Goal: Task Accomplishment & Management: Manage account settings

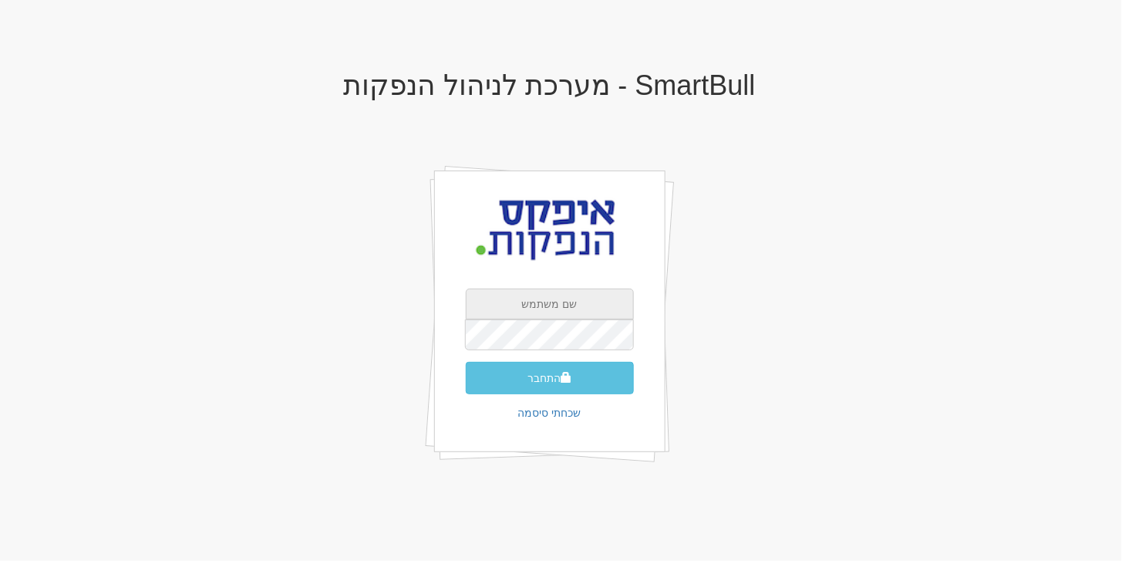
type input "[EMAIL_ADDRESS][DOMAIN_NAME]"
click at [534, 369] on button "התחבר" at bounding box center [550, 378] width 168 height 32
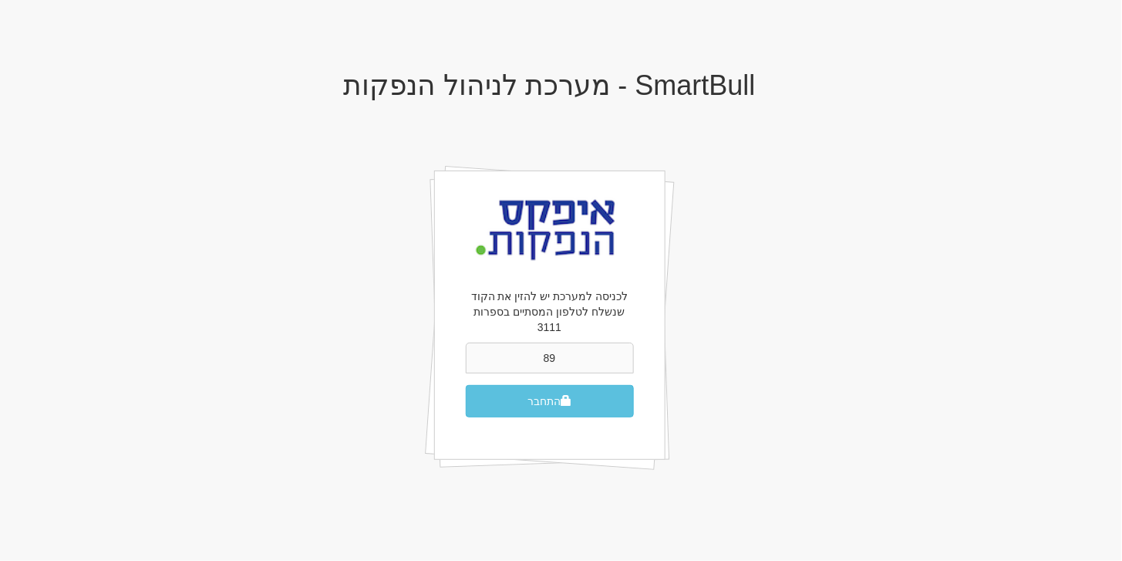
type input "8"
click at [526, 343] on input "text" at bounding box center [550, 358] width 168 height 31
type input "367163"
click at [602, 389] on button "התחבר" at bounding box center [550, 401] width 168 height 32
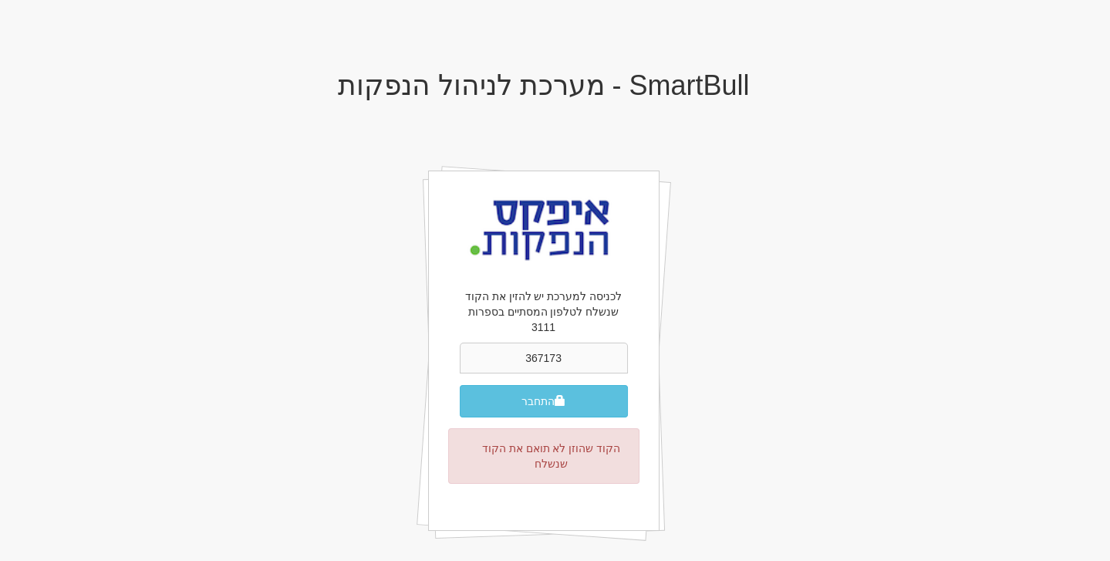
type input "367173"
click at [580, 385] on button "התחבר" at bounding box center [544, 401] width 168 height 32
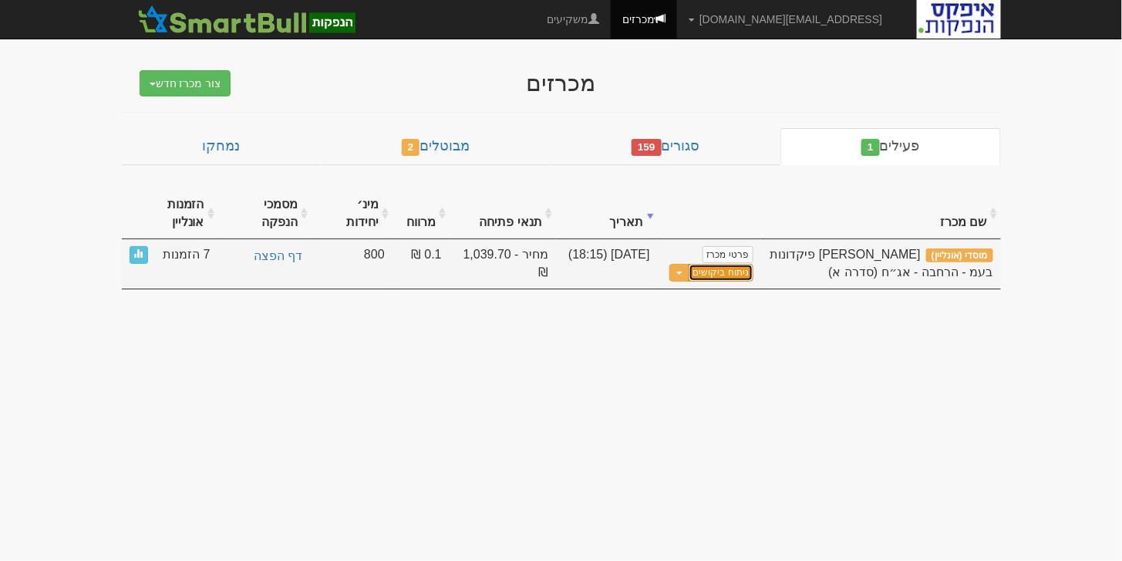
click at [717, 271] on link "ניתוח ביקושים" at bounding box center [721, 273] width 65 height 18
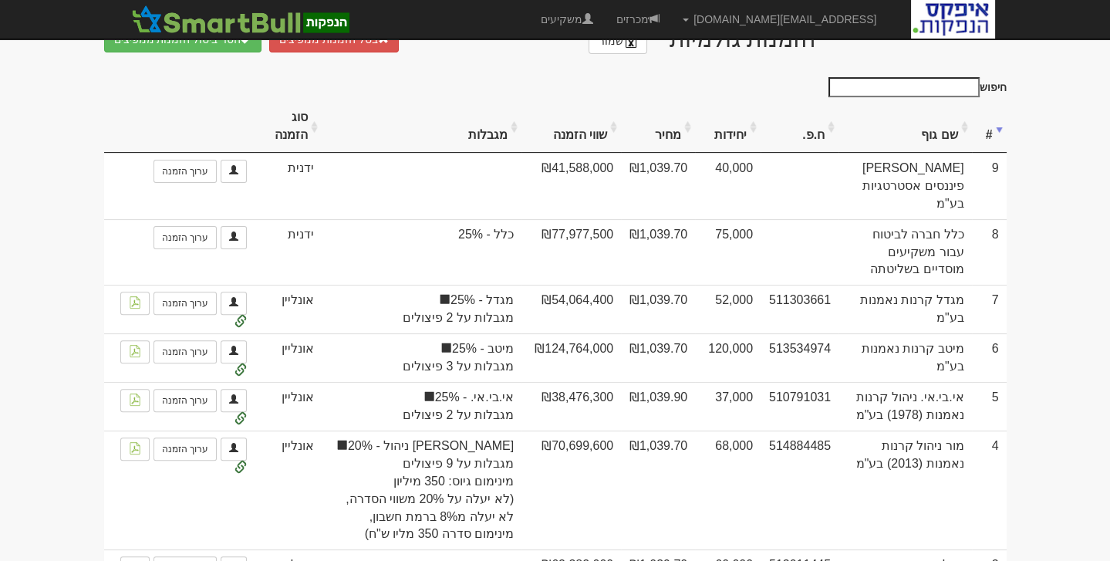
scroll to position [960, 0]
click at [687, 116] on th "מחיר" at bounding box center [658, 126] width 74 height 52
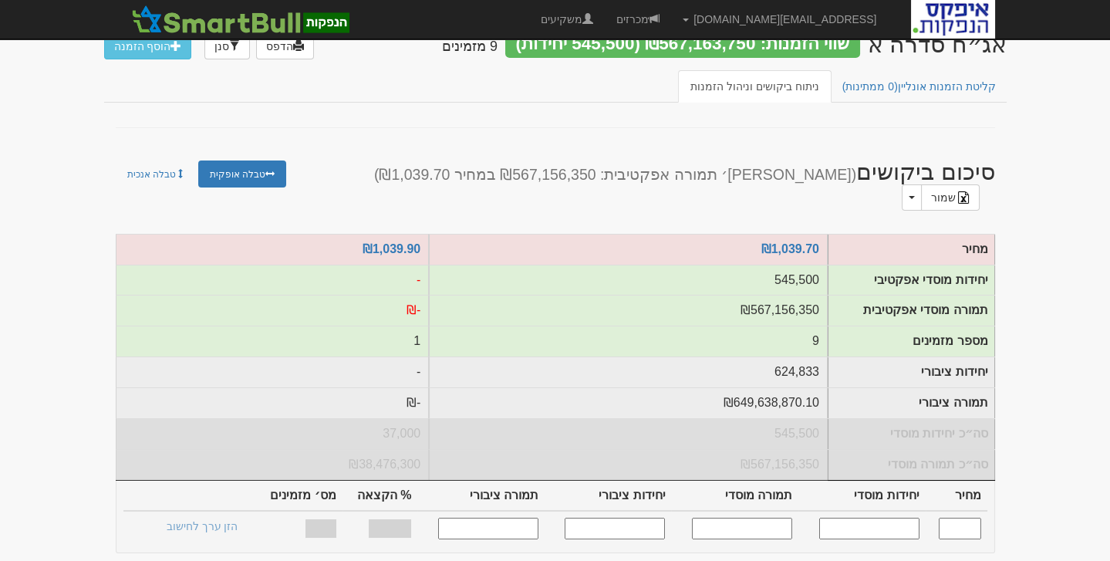
scroll to position [0, 0]
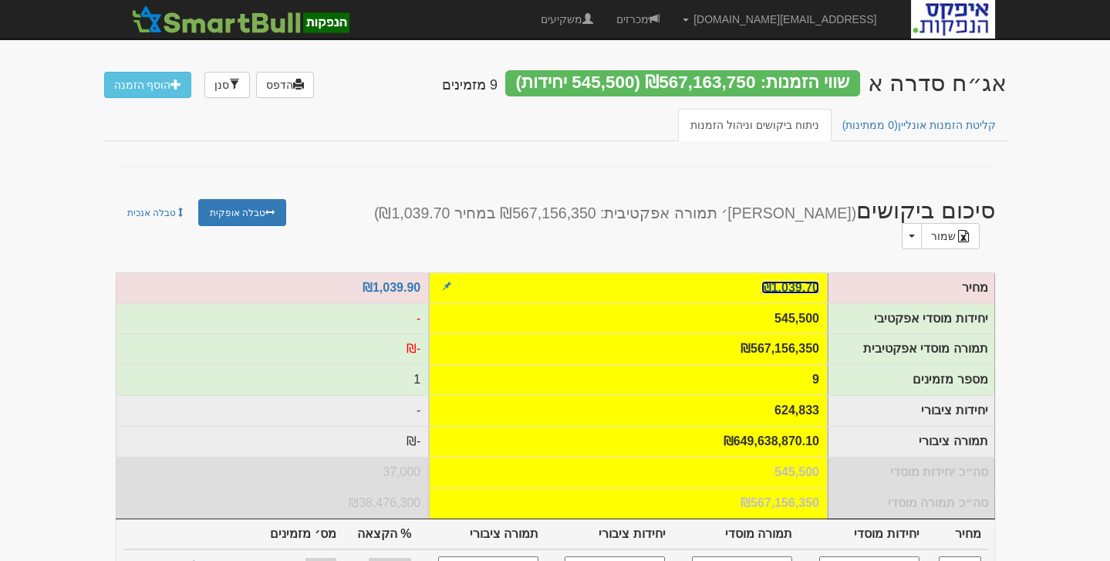
click at [804, 281] on link "₪1,039.70" at bounding box center [790, 287] width 58 height 13
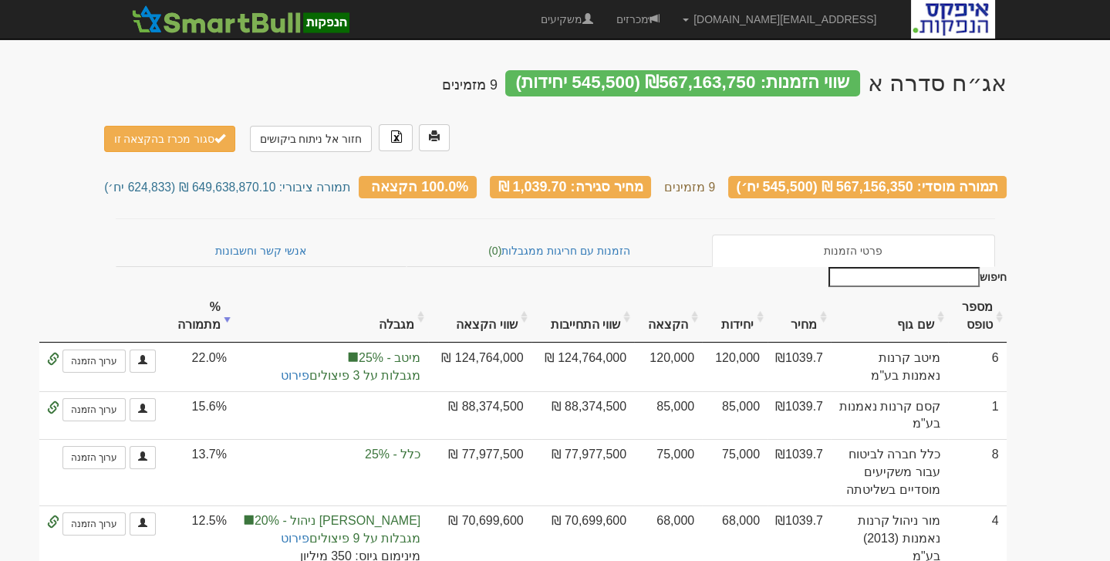
click at [831, 291] on th "מחיר" at bounding box center [799, 317] width 63 height 52
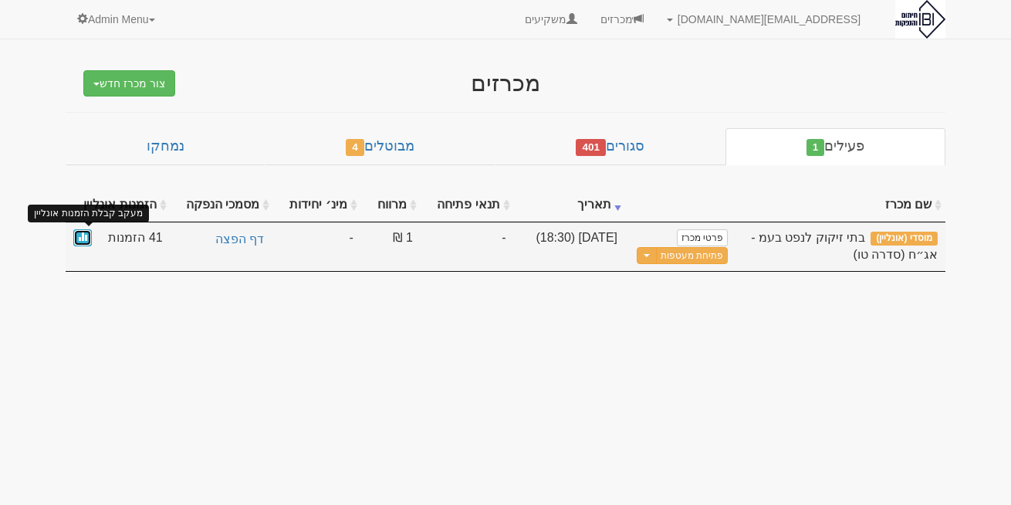
click at [79, 236] on span at bounding box center [82, 235] width 9 height 9
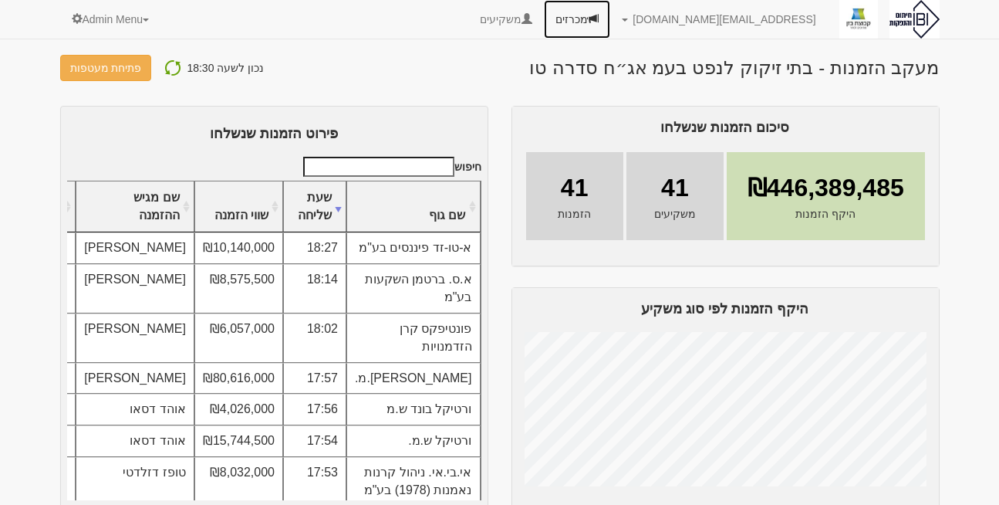
click at [610, 17] on link "מכרזים" at bounding box center [577, 19] width 66 height 39
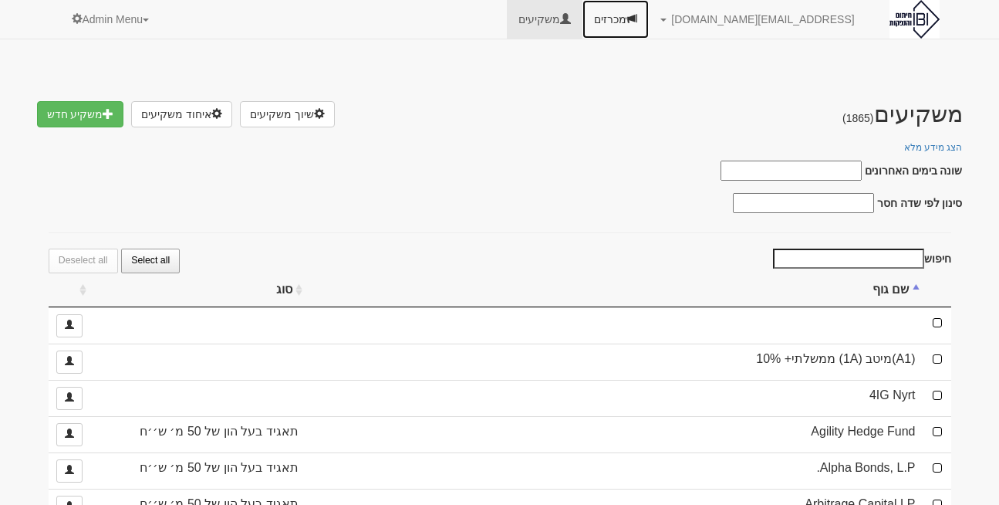
click at [649, 19] on link "מכרזים" at bounding box center [615, 19] width 66 height 39
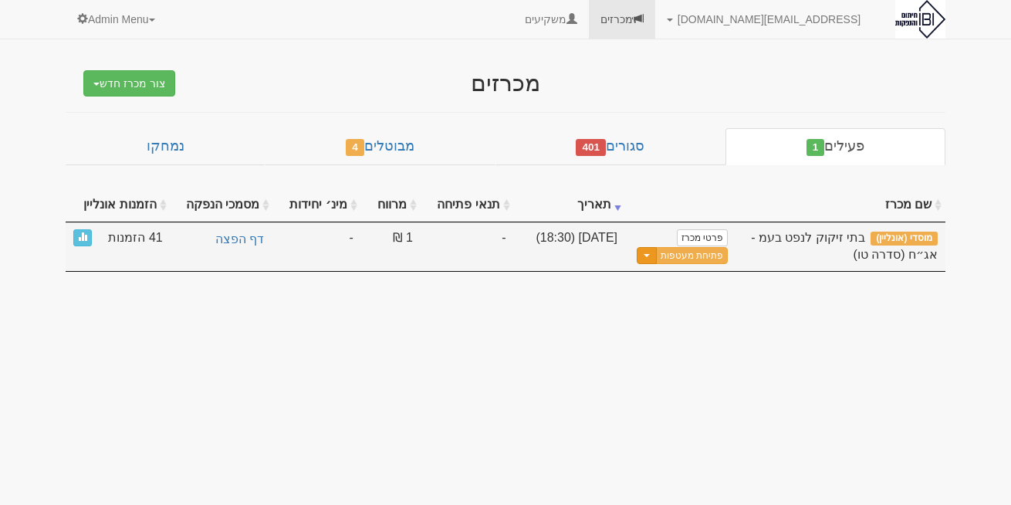
click at [650, 254] on span "button" at bounding box center [646, 255] width 6 height 3
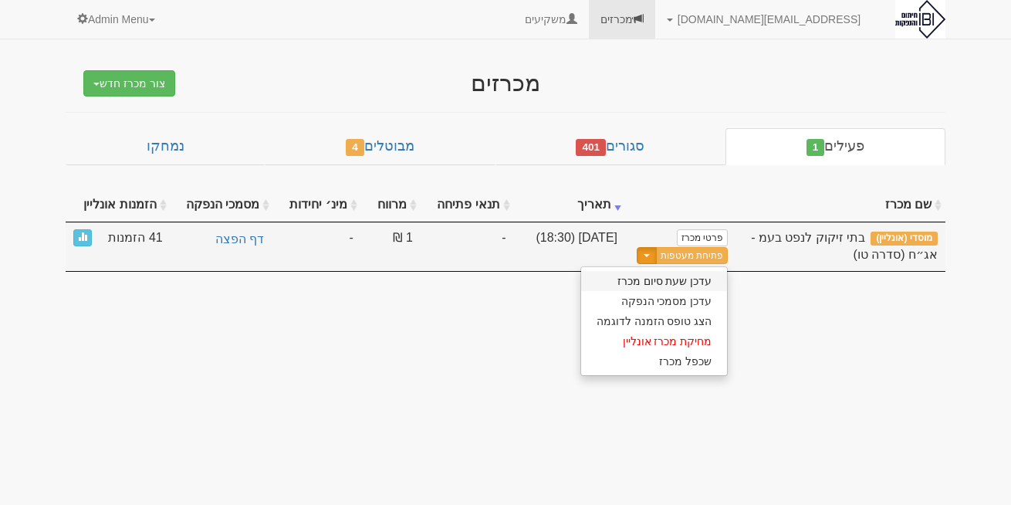
click at [666, 281] on link "עדכן שעת סיום מכרז" at bounding box center [654, 281] width 147 height 20
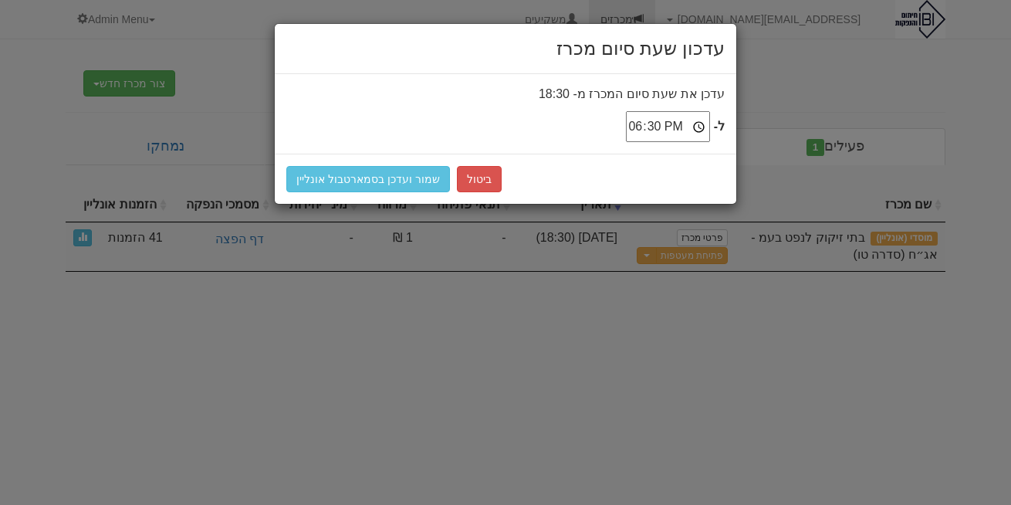
click at [664, 128] on input "18:30" at bounding box center [668, 126] width 84 height 31
type input "18:40"
click at [364, 177] on button "שמור ועדכן בסמארטבול אונליין" at bounding box center [368, 179] width 164 height 26
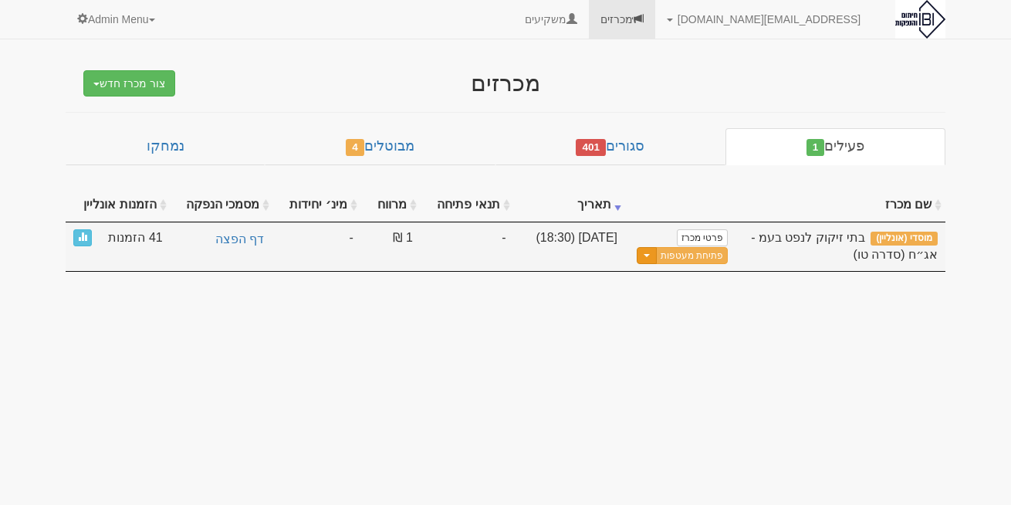
click at [656, 249] on button "Toggle Dropdown" at bounding box center [646, 256] width 20 height 18
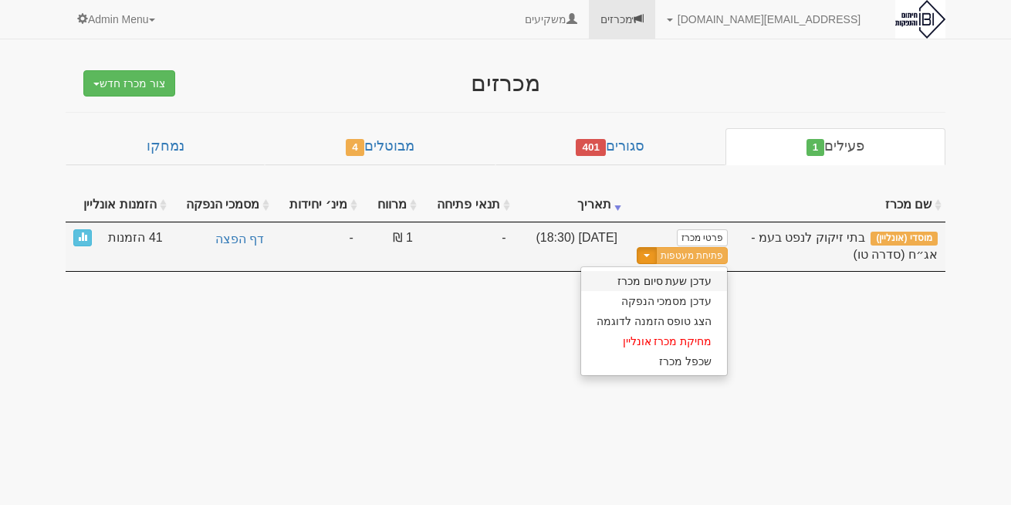
click at [667, 276] on link "עדכן שעת סיום מכרז" at bounding box center [654, 281] width 147 height 20
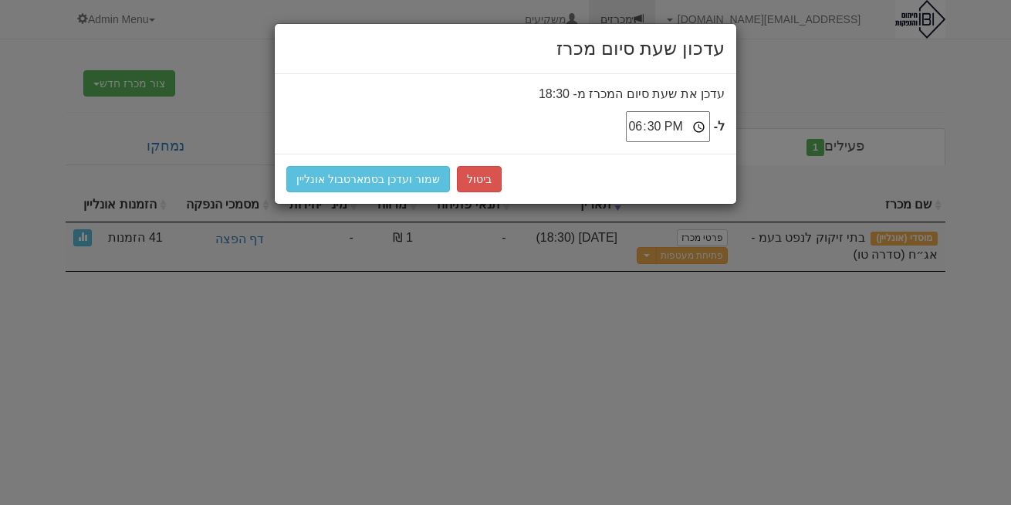
click at [680, 130] on input "18:30" at bounding box center [668, 126] width 84 height 31
type input "18:40"
click at [605, 158] on div "ביטול שמור ועדכן בסמארטבול אונליין" at bounding box center [505, 179] width 461 height 50
click at [380, 177] on button "שמור ועדכן בסמארטבול אונליין" at bounding box center [368, 179] width 164 height 26
